Goal: Task Accomplishment & Management: Manage account settings

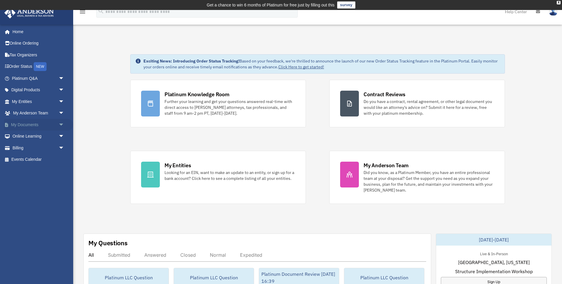
click at [60, 124] on span "arrow_drop_down" at bounding box center [65, 125] width 12 height 12
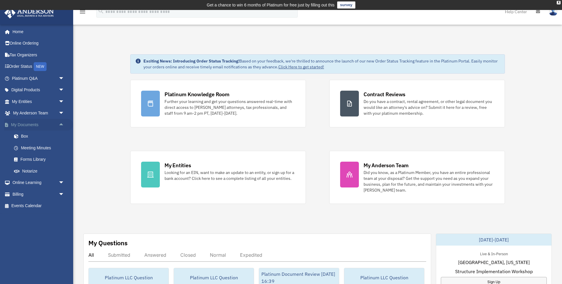
click at [60, 123] on span "arrow_drop_up" at bounding box center [65, 125] width 12 height 12
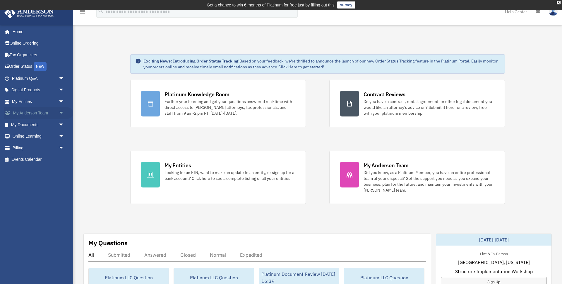
click at [61, 112] on span "arrow_drop_down" at bounding box center [65, 113] width 12 height 12
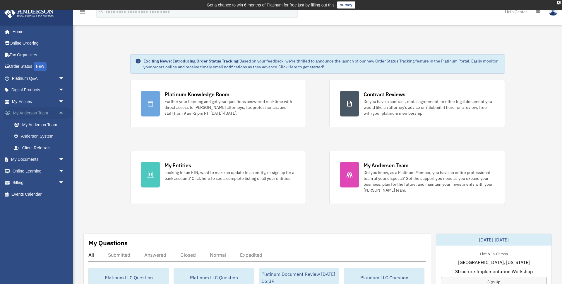
click at [61, 112] on span "arrow_drop_up" at bounding box center [65, 113] width 12 height 12
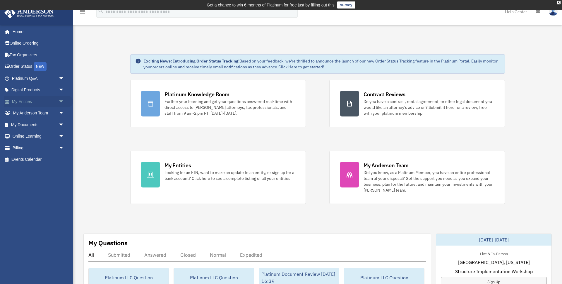
click at [62, 100] on span "arrow_drop_down" at bounding box center [65, 101] width 12 height 12
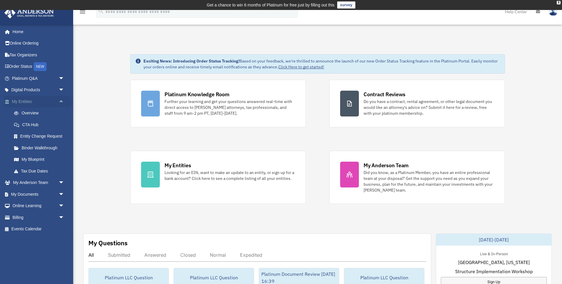
click at [62, 99] on span "arrow_drop_up" at bounding box center [65, 101] width 12 height 12
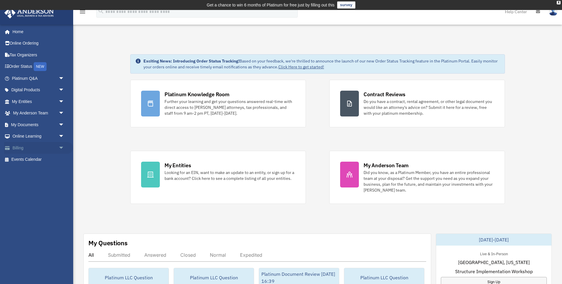
click at [60, 147] on span "arrow_drop_down" at bounding box center [65, 148] width 12 height 12
click at [40, 170] on link "Past Invoices" at bounding box center [40, 171] width 65 height 12
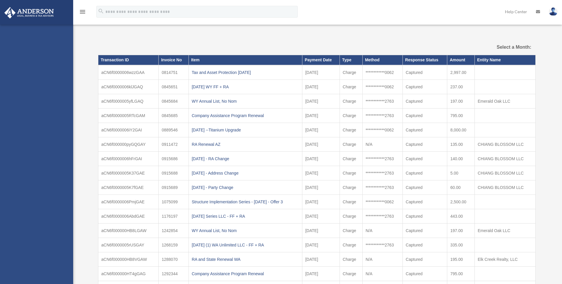
select select
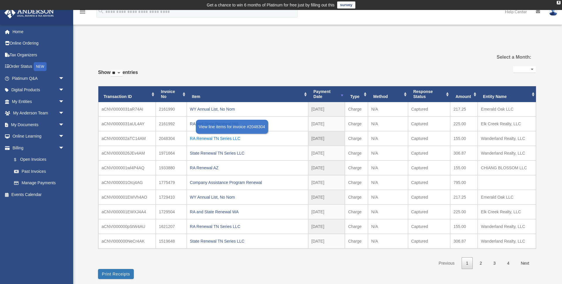
click at [303, 139] on div "RA Renewal TN Series LLC" at bounding box center [247, 138] width 115 height 8
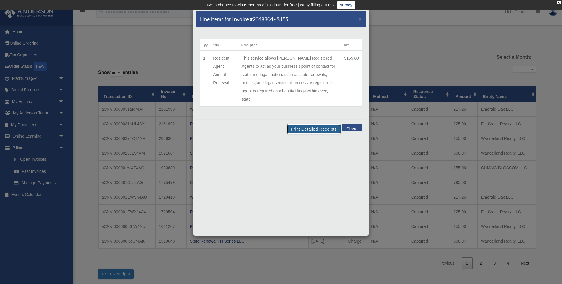
click at [311, 124] on button "Print Detailed Receipts" at bounding box center [314, 129] width 54 height 10
click at [360, 19] on span "×" at bounding box center [361, 19] width 4 height 7
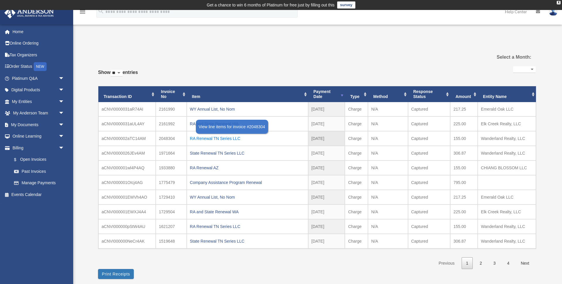
click at [209, 139] on div "RA Renewal TN Series LLC" at bounding box center [247, 138] width 115 height 8
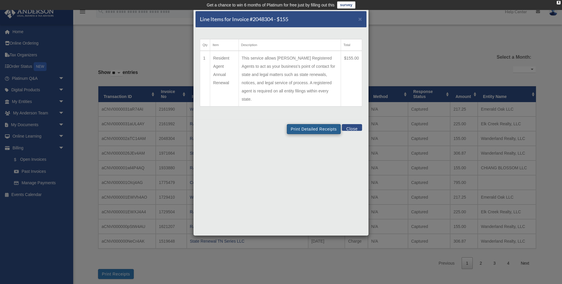
click at [320, 60] on td "This service allows Anderson Registered Agents to act as your business's point …" at bounding box center [290, 79] width 103 height 56
click at [318, 124] on button "Print Detailed Receipts" at bounding box center [314, 129] width 54 height 10
click at [361, 19] on span "×" at bounding box center [361, 19] width 4 height 7
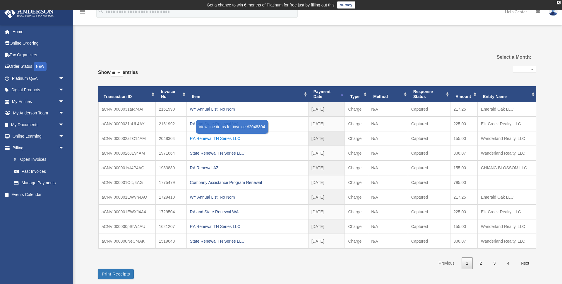
click at [212, 139] on div "RA Renewal TN Series LLC" at bounding box center [247, 138] width 115 height 8
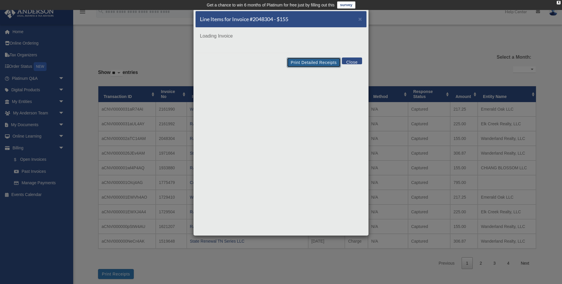
click at [322, 59] on button "Print Detailed Receipts" at bounding box center [314, 62] width 54 height 10
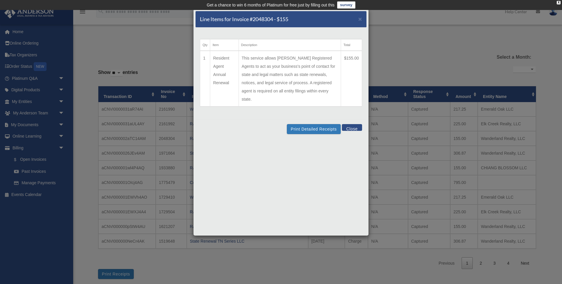
click at [354, 124] on button "Close" at bounding box center [352, 127] width 20 height 7
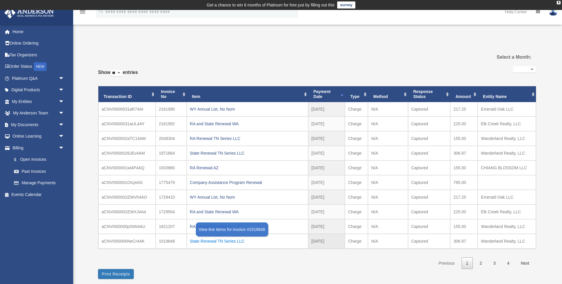
click at [226, 238] on div "State Renewal TN Series LLC" at bounding box center [247, 241] width 115 height 8
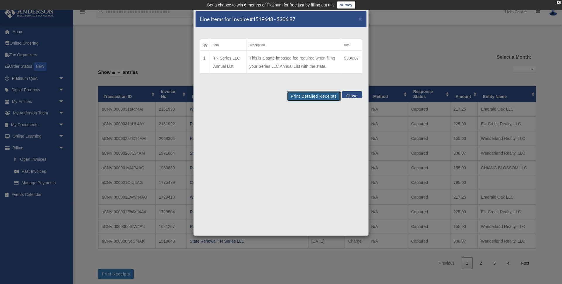
click at [324, 97] on button "Print Detailed Receipts" at bounding box center [314, 96] width 54 height 10
click at [356, 94] on button "Close" at bounding box center [352, 94] width 20 height 7
